Goal: Navigation & Orientation: Understand site structure

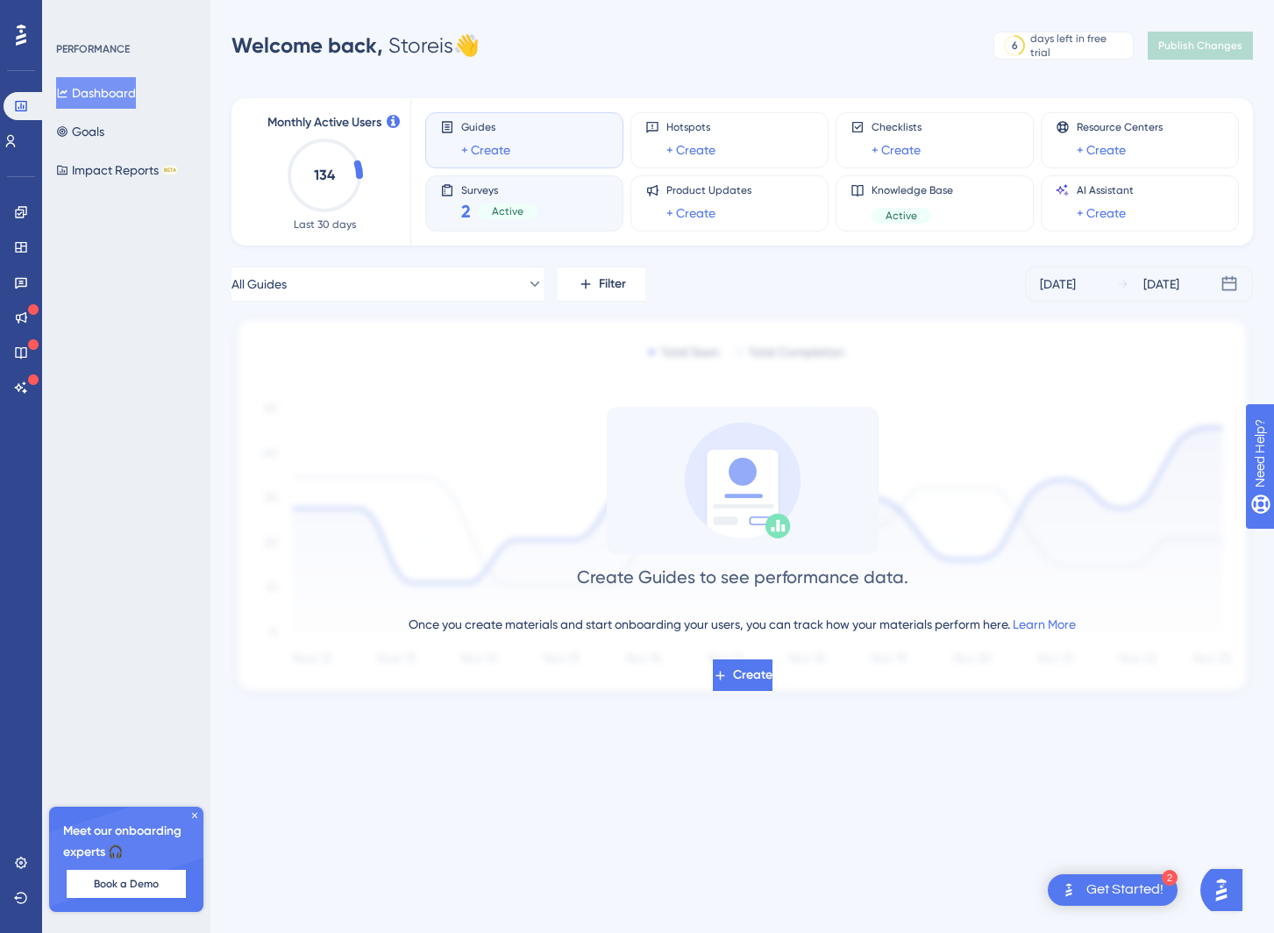
click at [472, 209] on div "2 Active" at bounding box center [499, 211] width 76 height 25
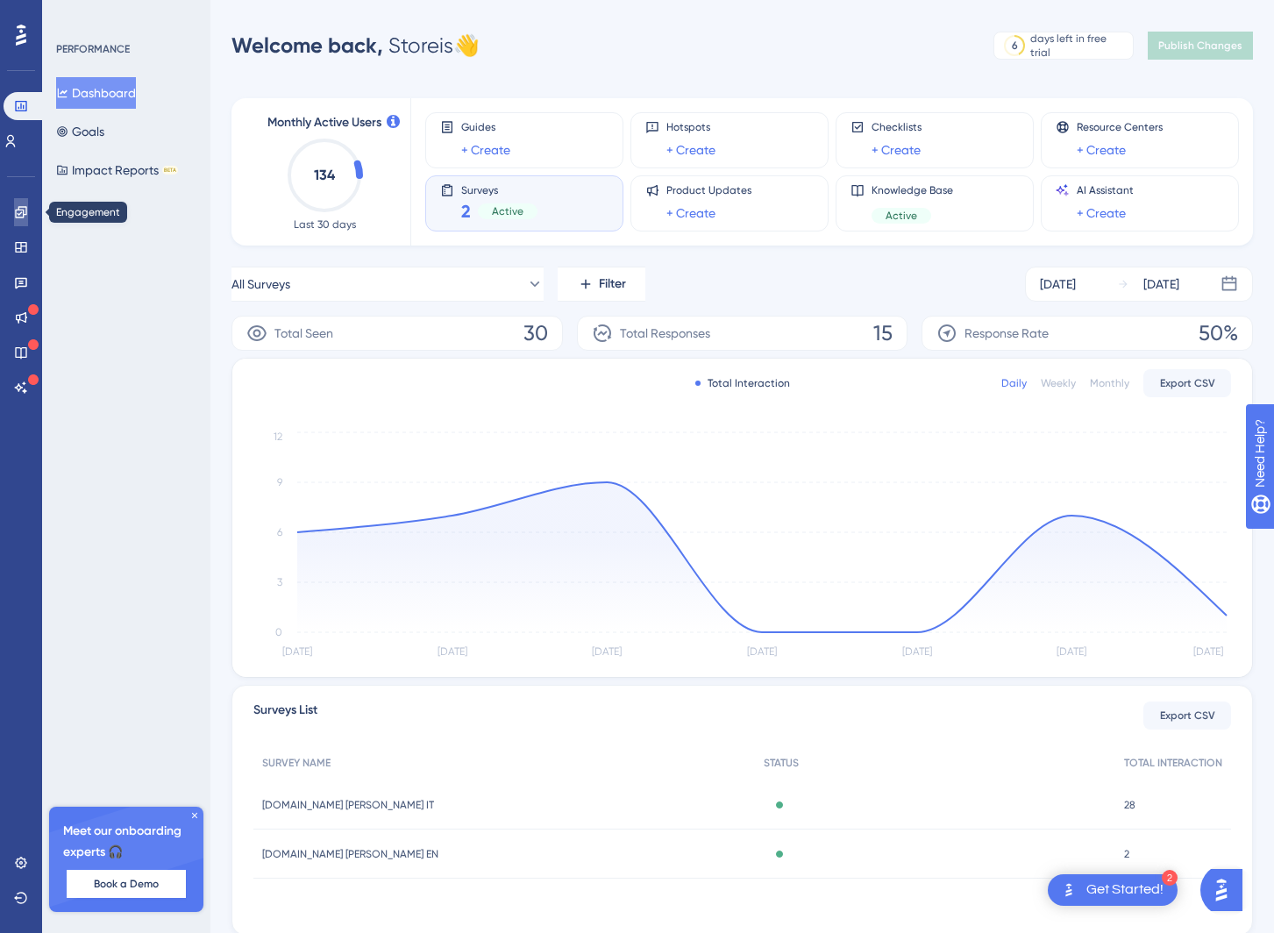
click at [20, 217] on icon at bounding box center [20, 211] width 11 height 11
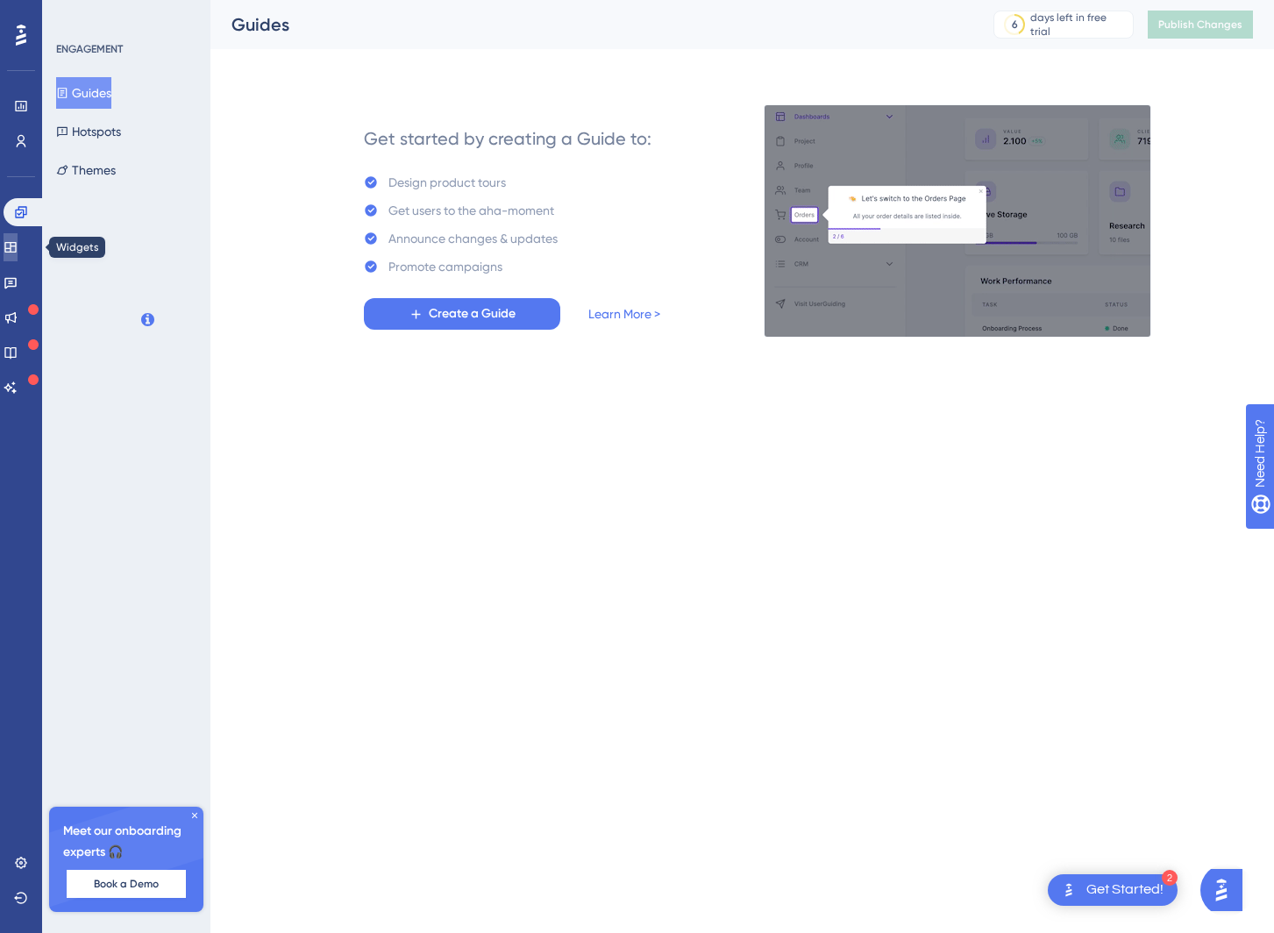
click at [16, 245] on icon at bounding box center [9, 247] width 11 height 11
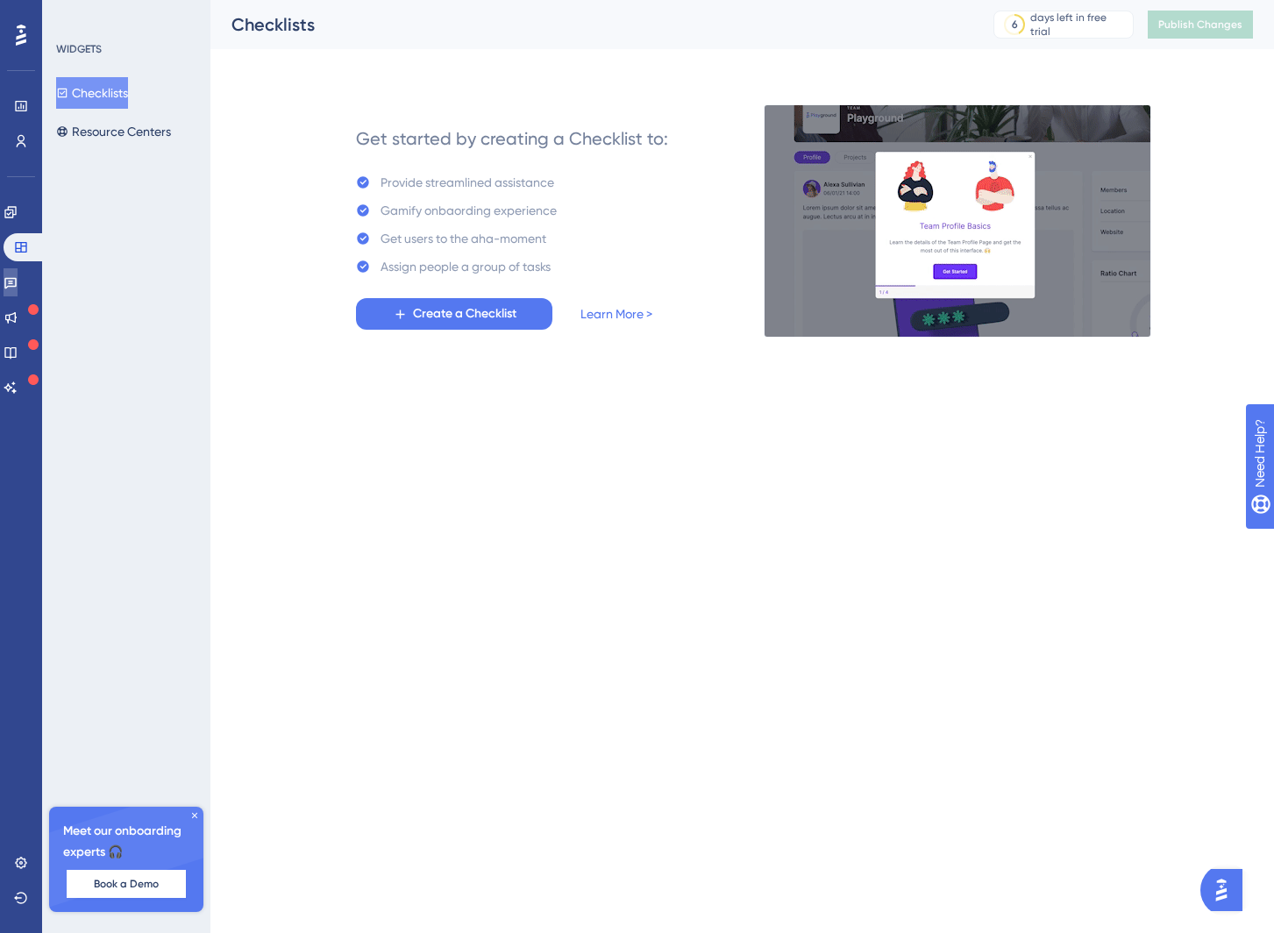
click at [12, 278] on link at bounding box center [11, 282] width 14 height 28
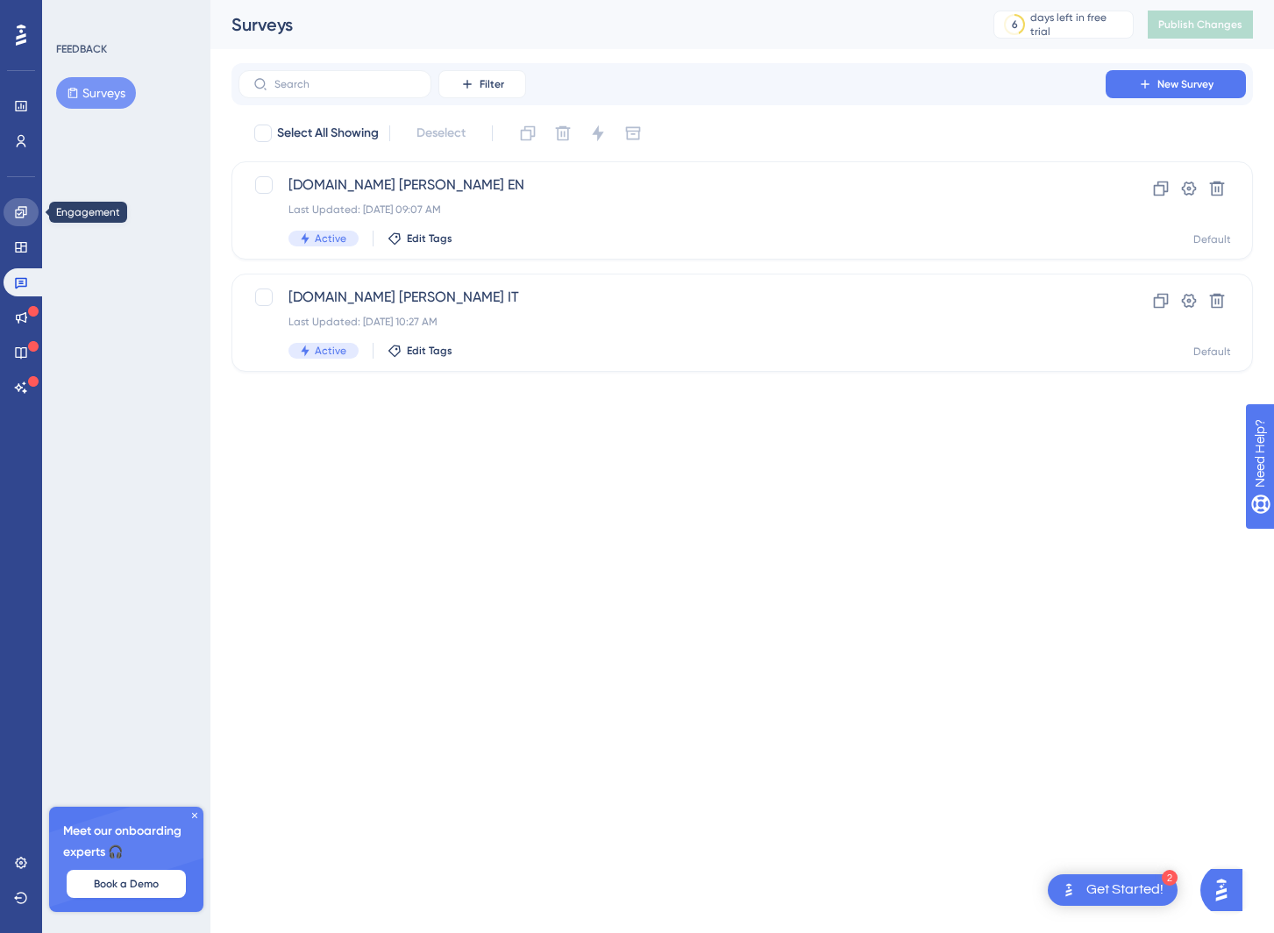
click at [18, 216] on icon at bounding box center [21, 212] width 14 height 14
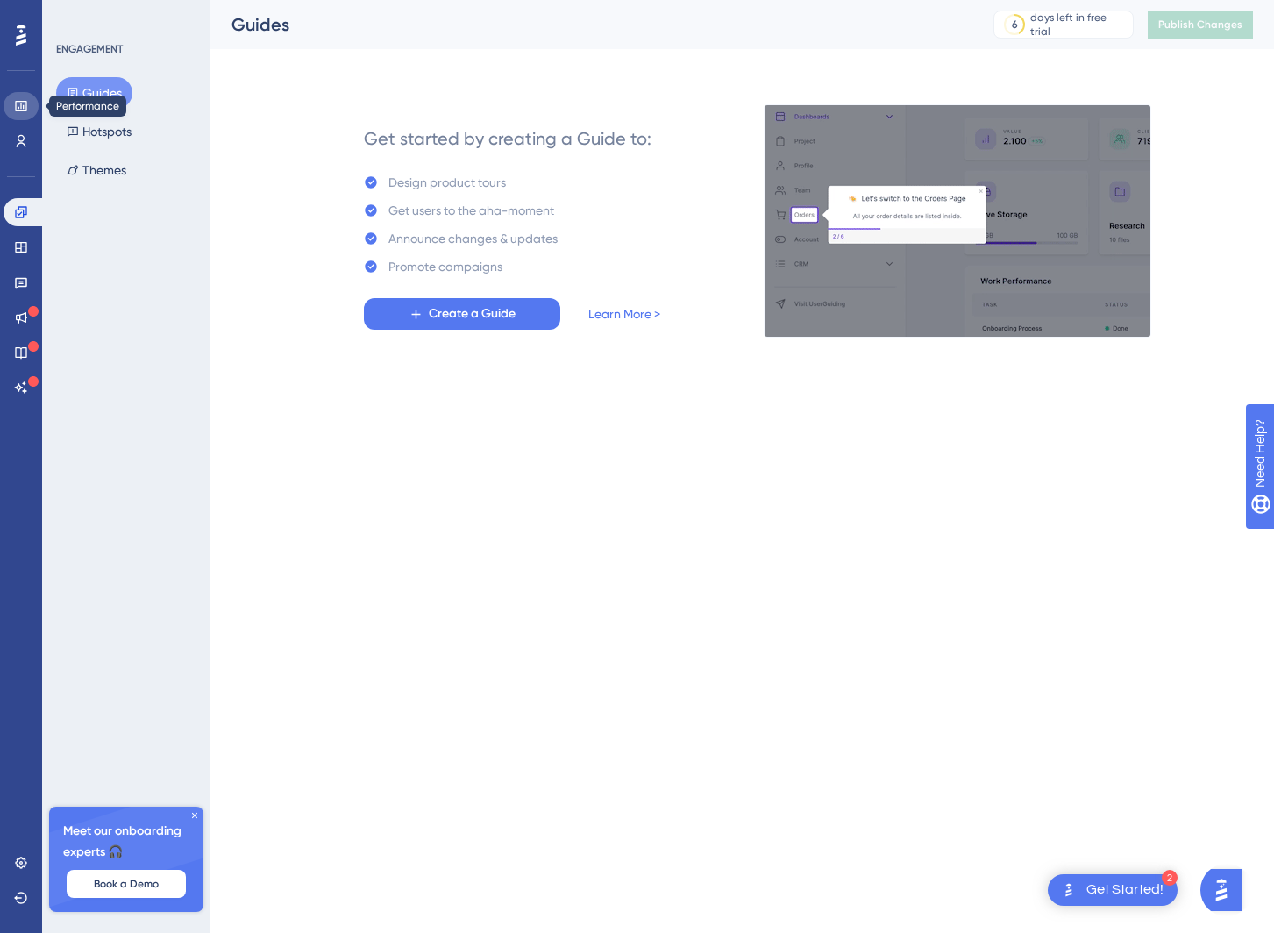
click at [31, 101] on link at bounding box center [21, 106] width 35 height 28
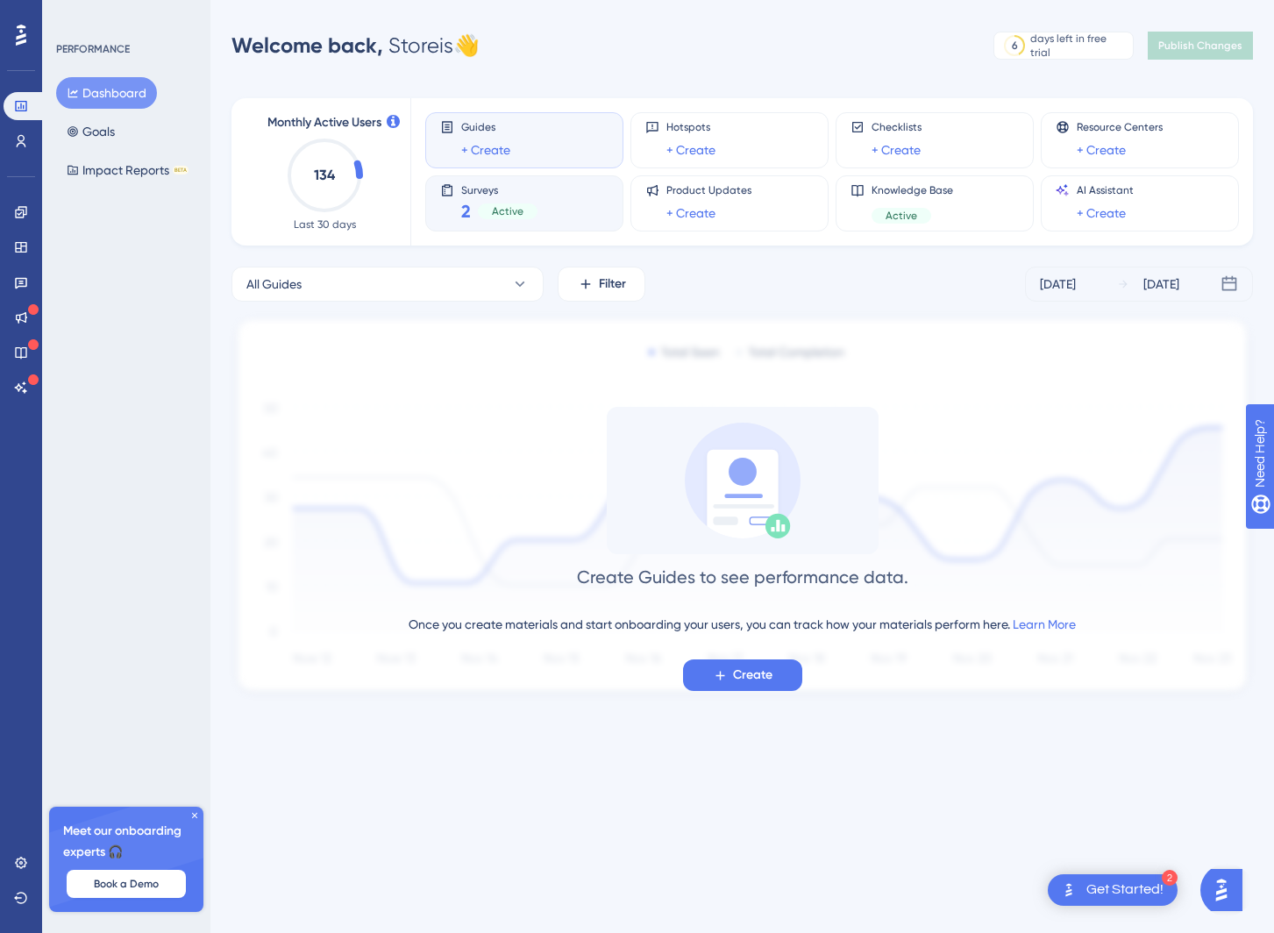
click at [480, 188] on span "Surveys" at bounding box center [499, 189] width 76 height 12
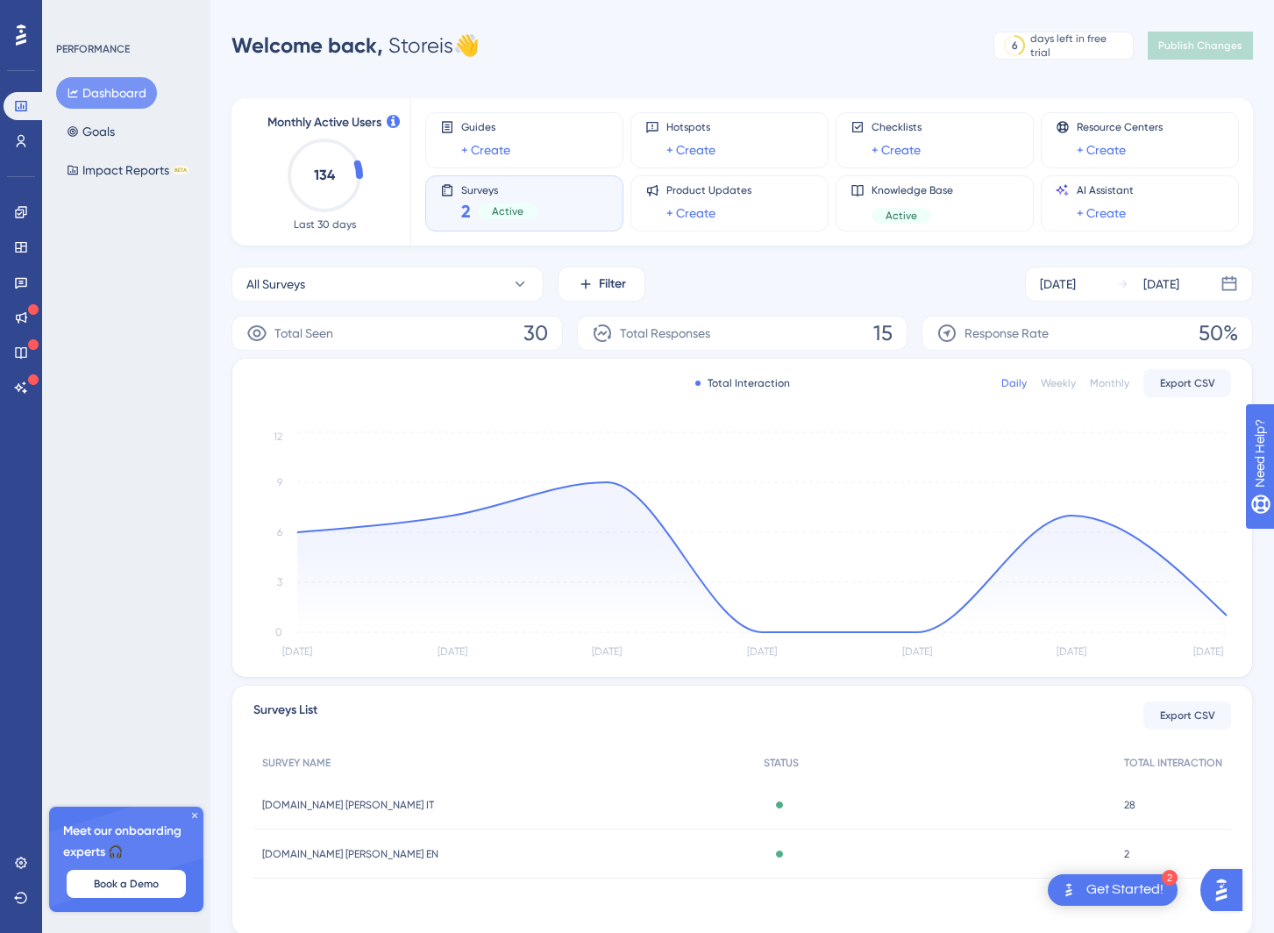
click at [192, 813] on icon at bounding box center [194, 815] width 11 height 11
